Goal: Information Seeking & Learning: Learn about a topic

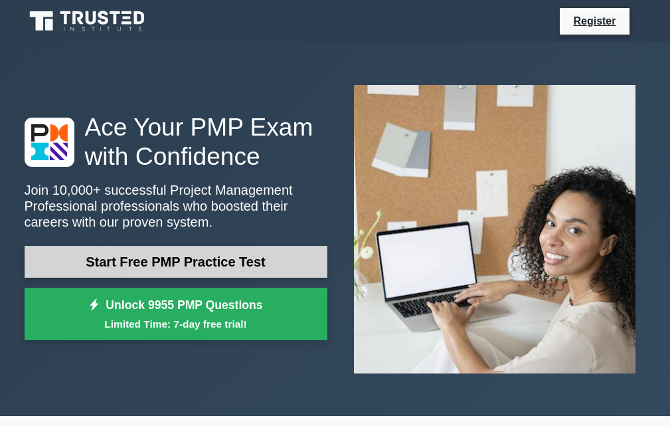
click at [104, 272] on link "Start Free PMP Practice Test" at bounding box center [176, 262] width 303 height 32
click at [214, 272] on link "Start Free PMP Practice Test" at bounding box center [176, 262] width 303 height 32
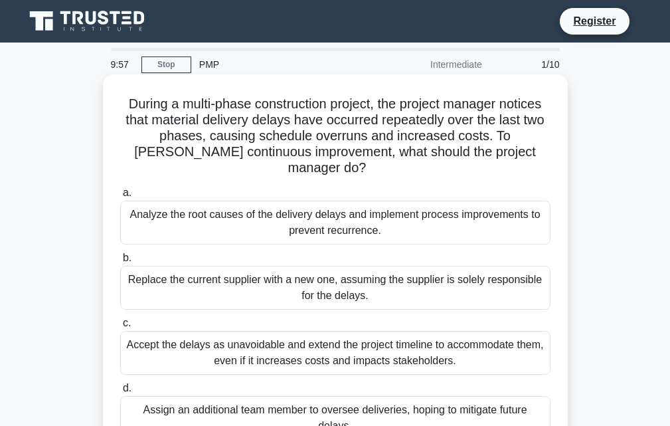
click at [212, 161] on h5 "During a multi-phase construction project, the project manager notices that mat…" at bounding box center [335, 136] width 433 height 81
click at [212, 221] on div "Analyze the root causes of the delivery delays and implement process improvemen…" at bounding box center [335, 223] width 430 height 44
click at [120, 197] on input "a. Analyze the root causes of the delivery delays and implement process improve…" at bounding box center [120, 193] width 0 height 9
